Goal: Check status: Check status

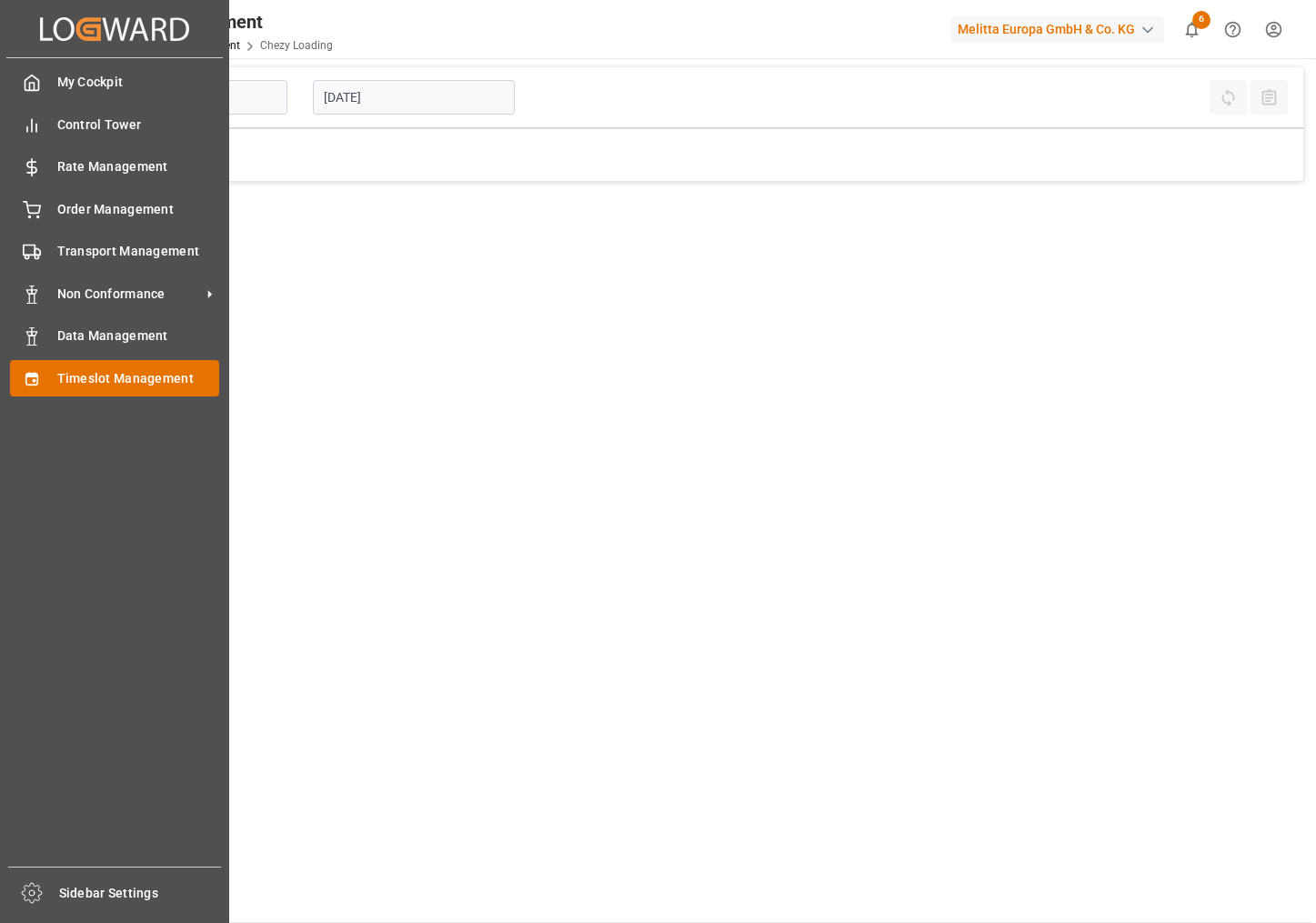
type input "Chezy Loading"
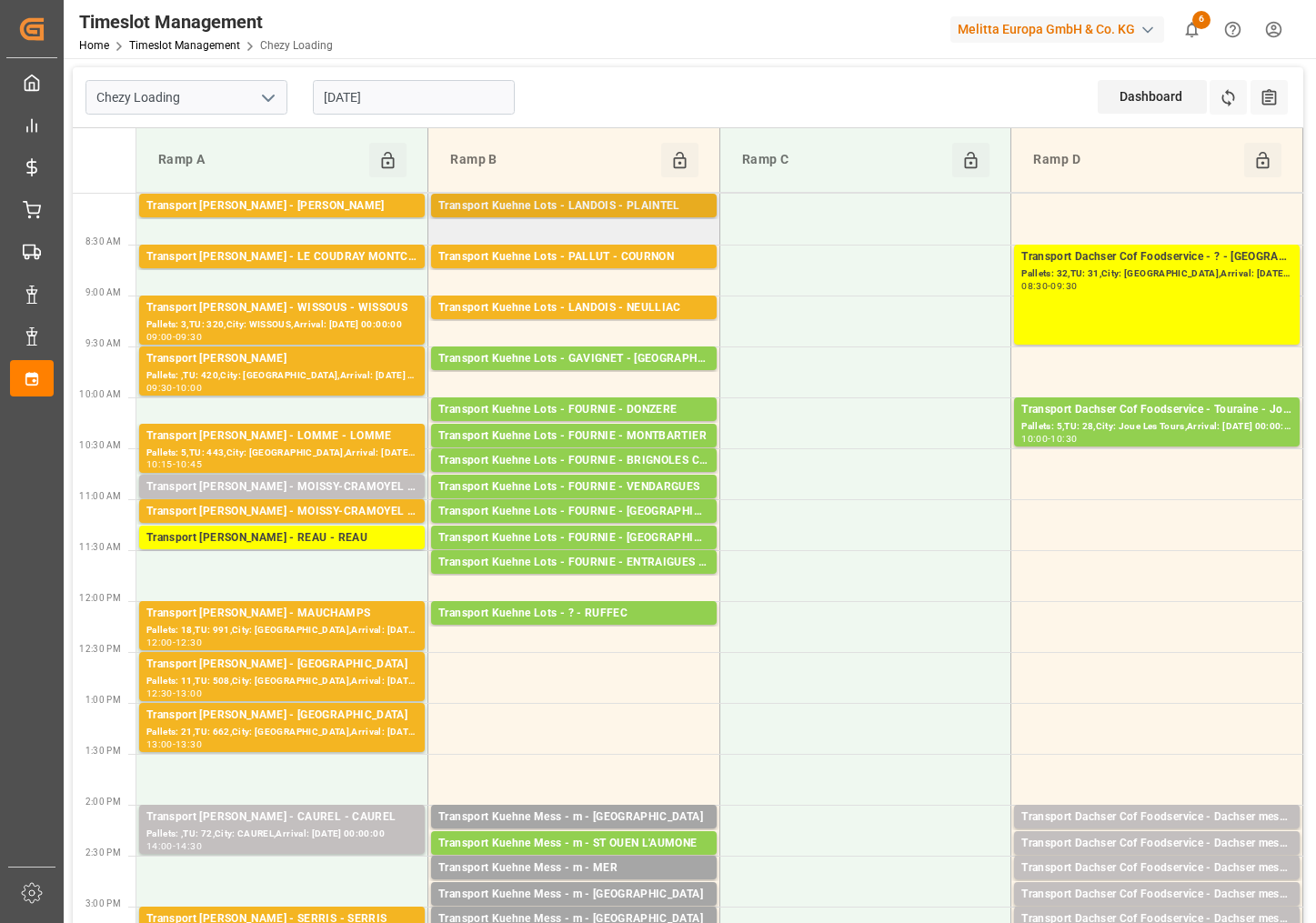
click at [504, 206] on div "Transport Kuehne Lots - LANDOIS - PLAINTEL" at bounding box center [574, 205] width 271 height 18
click at [541, 257] on div "Transport Kuehne Lots - PALLUT - COURNON" at bounding box center [574, 257] width 271 height 18
click at [537, 310] on div "Transport Kuehne Lots - LANDOIS - NEULLIAC" at bounding box center [574, 308] width 271 height 18
click at [325, 483] on div "Transport [PERSON_NAME] - MOISSY-CRAMOYEL - MOISSY-CRAMOYEL" at bounding box center [282, 487] width 271 height 18
click at [255, 834] on div "Pallets: ,TU: 72,City: CAUREL,Arrival: [DATE] 00:00:00" at bounding box center [282, 834] width 271 height 15
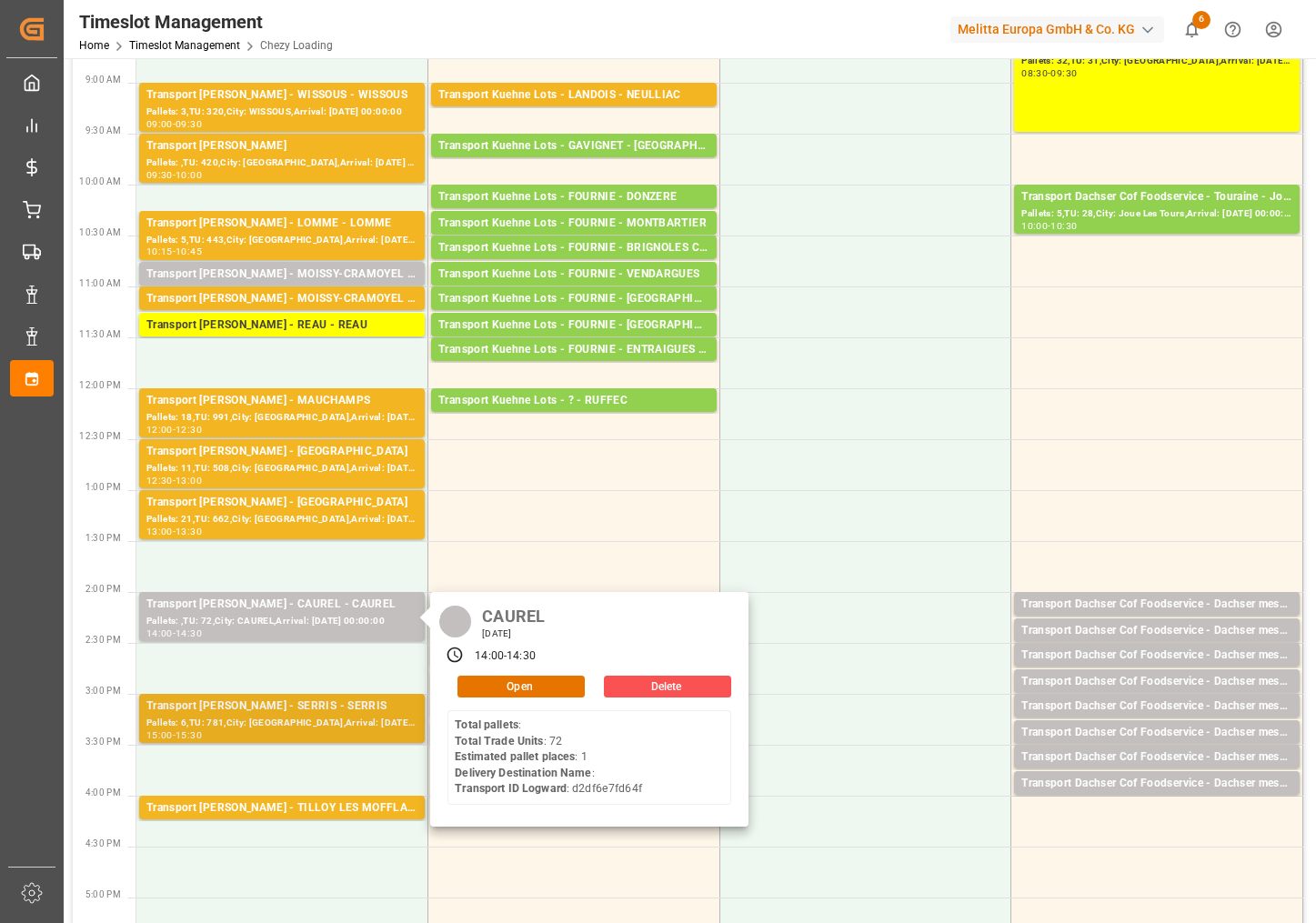
scroll to position [227, 0]
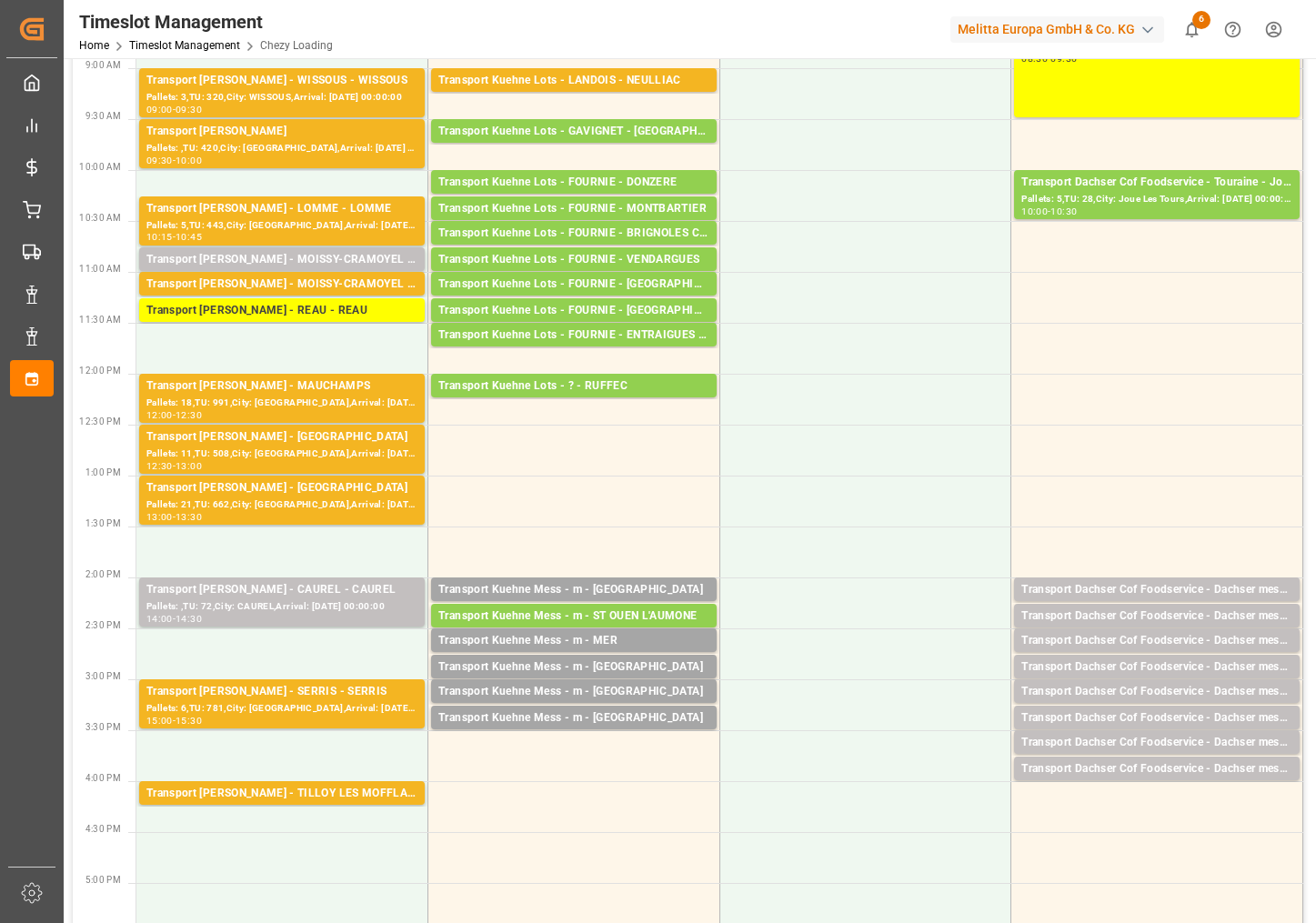
click at [332, 699] on div "Transport [PERSON_NAME] - SERRIS - SERRIS" at bounding box center [282, 691] width 271 height 18
click at [375, 503] on div "Pallets: 21,TU: 662,City: [GEOGRAPHIC_DATA],Arrival: [DATE] 00:00:00" at bounding box center [282, 505] width 271 height 15
click at [379, 431] on div "Transport [PERSON_NAME] - [GEOGRAPHIC_DATA]" at bounding box center [282, 436] width 271 height 18
click at [377, 394] on div "Transport [PERSON_NAME] - MAUCHAMPS" at bounding box center [282, 386] width 271 height 18
